Goal: Consume media (video, audio)

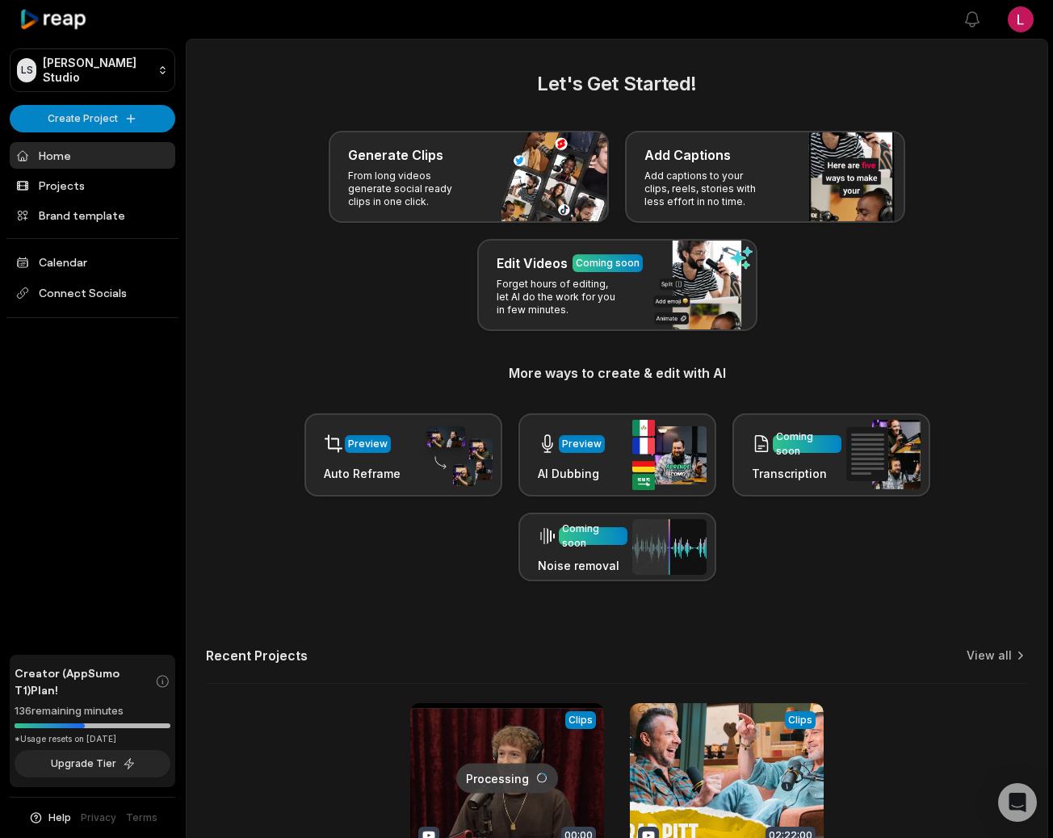
click at [494, 812] on link at bounding box center [507, 809] width 194 height 212
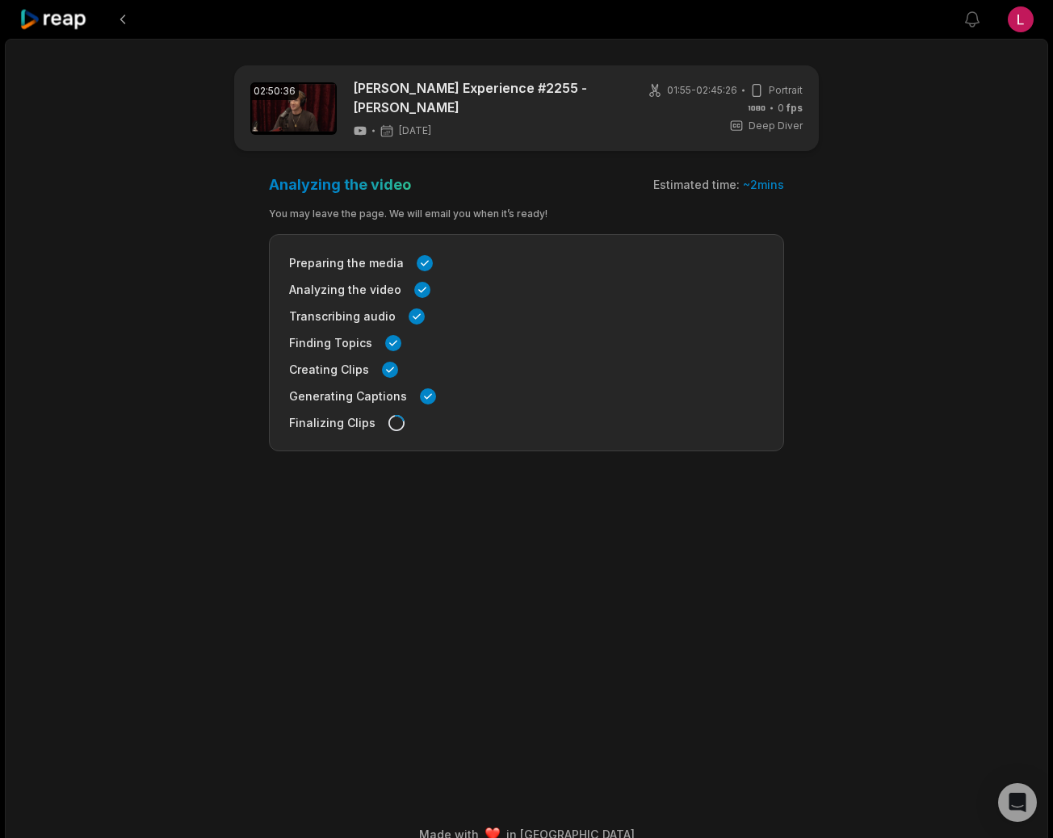
click at [640, 650] on main "02:50:36 [PERSON_NAME] Experience #2255 - [PERSON_NAME] [DATE] 01:55 - 02:45:26…" at bounding box center [527, 403] width 782 height 676
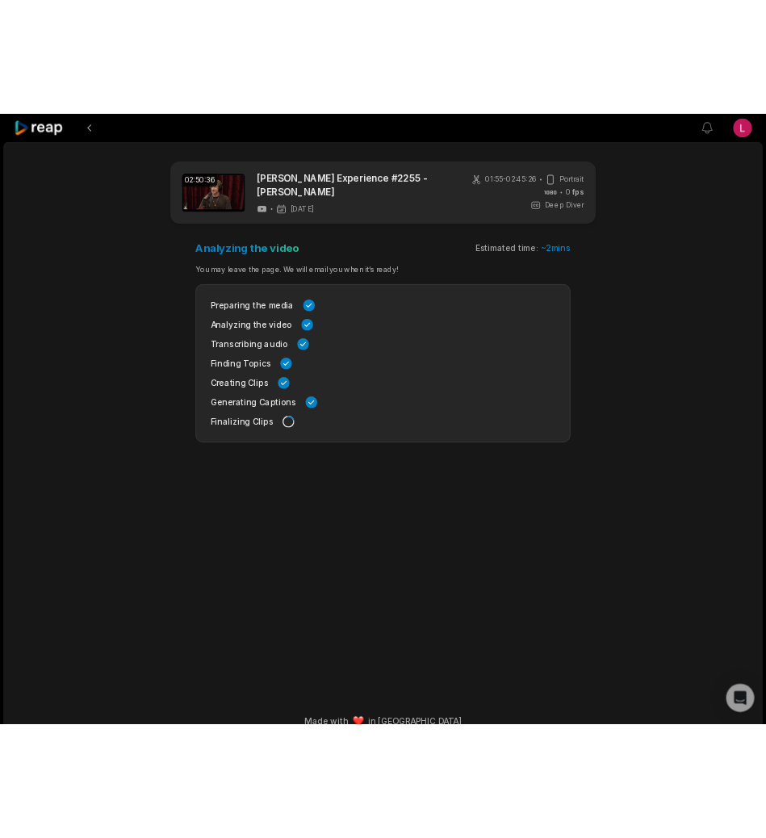
scroll to position [25, 0]
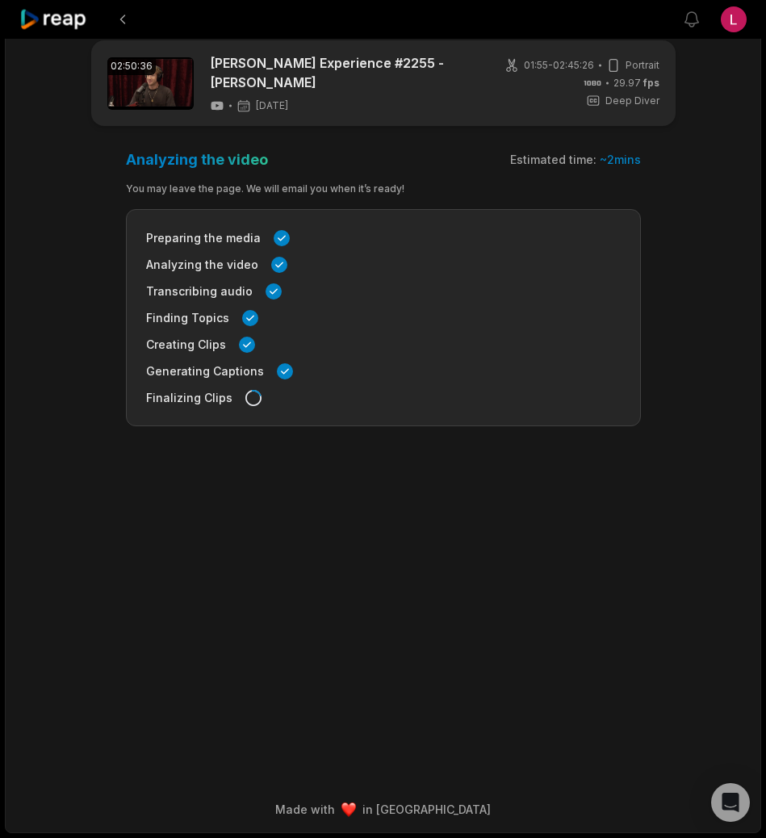
click at [632, 647] on main "02:50:36 [PERSON_NAME] Experience #2255 - [PERSON_NAME] [DATE] 01:55 - 02:45:26…" at bounding box center [383, 378] width 755 height 676
click at [590, 678] on main "02:50:36 [PERSON_NAME] Experience #2255 - [PERSON_NAME] [DATE] 01:55 - 02:45:26…" at bounding box center [383, 378] width 755 height 676
click at [429, 562] on main "02:50:36 [PERSON_NAME] Experience #2255 - [PERSON_NAME] [DATE] 01:55 - 02:45:26…" at bounding box center [383, 378] width 755 height 676
click at [609, 531] on main "02:50:36 [PERSON_NAME] Experience #2255 - [PERSON_NAME] [DATE] 01:55 - 02:45:26…" at bounding box center [383, 378] width 755 height 676
click at [557, 649] on main "02:50:36 [PERSON_NAME] Experience #2255 - [PERSON_NAME] [DATE] 01:55 - 02:45:26…" at bounding box center [383, 378] width 755 height 676
